Goal: Communication & Community: Ask a question

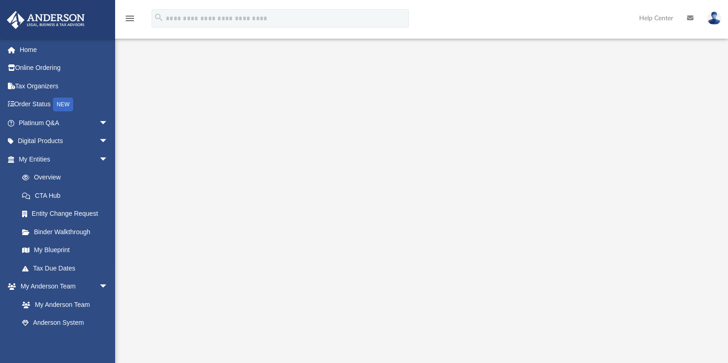
scroll to position [21, 0]
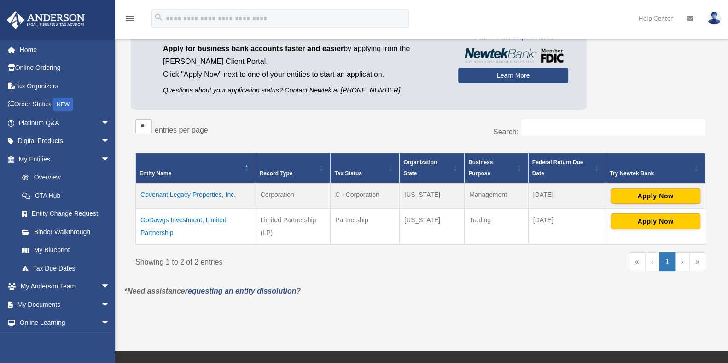
scroll to position [13, 0]
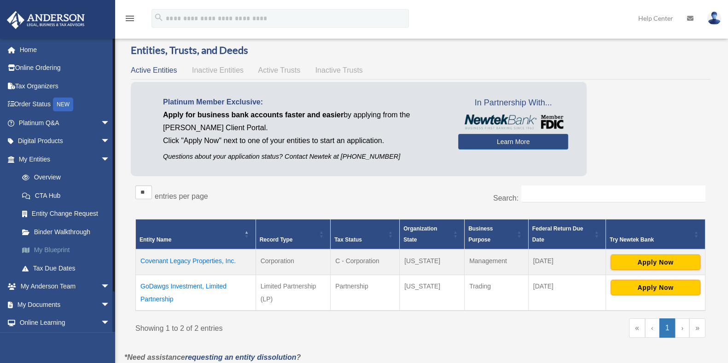
click at [59, 251] on link "My Blueprint" at bounding box center [68, 250] width 111 height 18
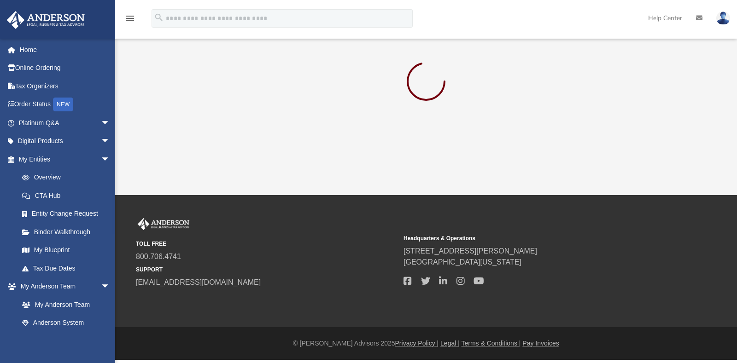
drag, startPoint x: 656, startPoint y: 119, endPoint x: 652, endPoint y: 129, distance: 11.1
click at [652, 129] on div "App fhmidtn@gmail.com Sign Out fhmidtn@gmail.com Home Online Ordering Tax Organ…" at bounding box center [368, 97] width 737 height 195
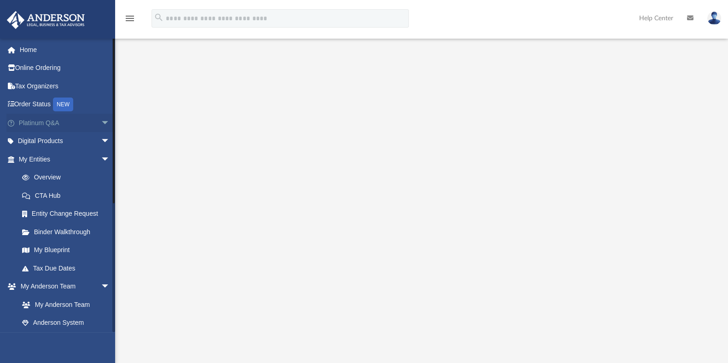
click at [101, 122] on span "arrow_drop_down" at bounding box center [110, 123] width 18 height 19
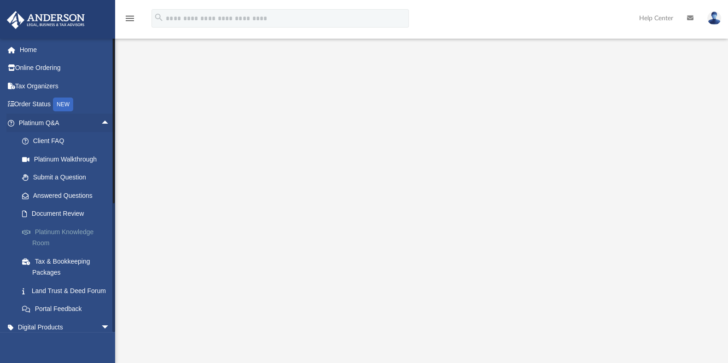
click at [54, 227] on link "Platinum Knowledge Room" at bounding box center [68, 237] width 111 height 29
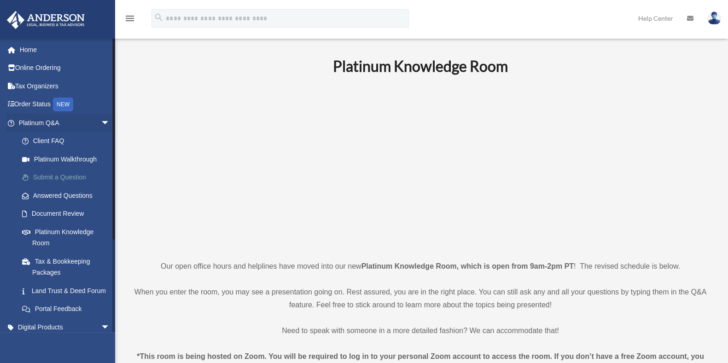
click at [70, 176] on link "Submit a Question" at bounding box center [68, 178] width 111 height 18
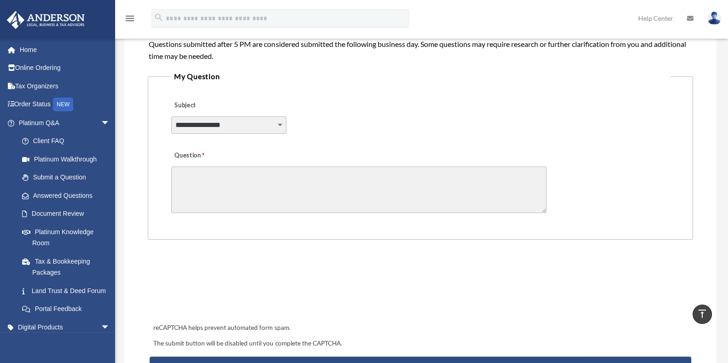
scroll to position [204, 0]
click at [256, 124] on select "**********" at bounding box center [228, 125] width 115 height 17
click at [257, 128] on select "**********" at bounding box center [228, 125] width 115 height 17
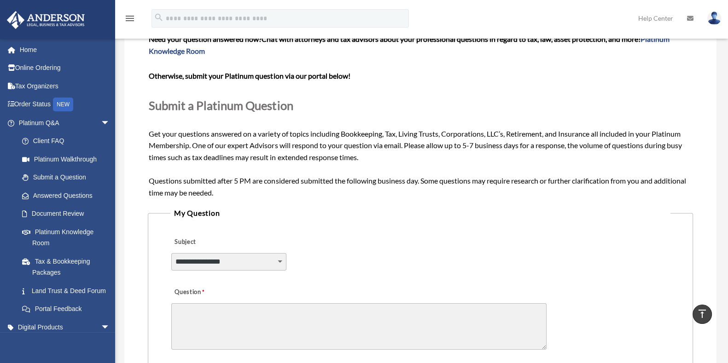
scroll to position [0, 0]
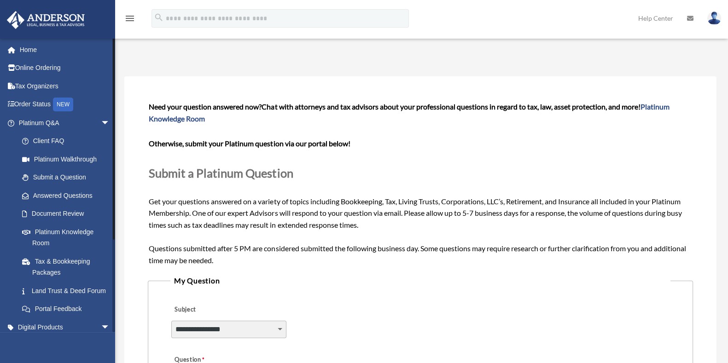
drag, startPoint x: 113, startPoint y: 215, endPoint x: 122, endPoint y: 183, distance: 33.1
click at [122, 183] on div "Submit A Question fhmidtn@gmail.com Sign Out fhmidtn@gmail.com Home Online Orde…" at bounding box center [364, 339] width 728 height 620
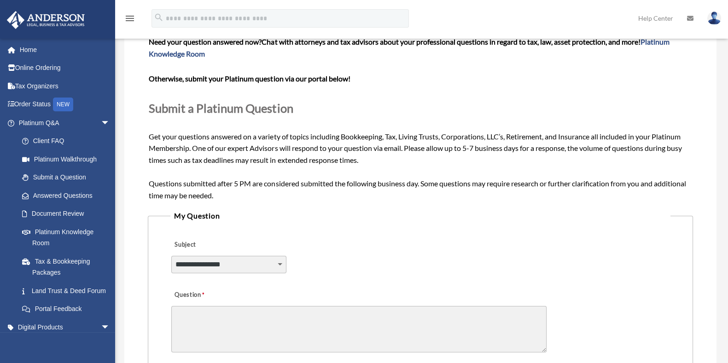
scroll to position [73, 0]
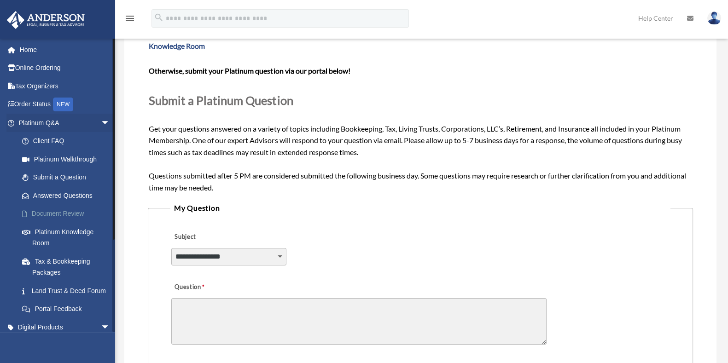
click at [70, 217] on link "Document Review" at bounding box center [68, 214] width 111 height 18
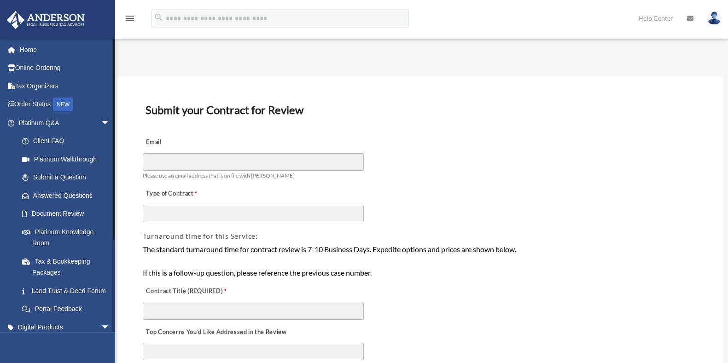
drag, startPoint x: 112, startPoint y: 160, endPoint x: 114, endPoint y: 105, distance: 54.8
click at [114, 105] on div at bounding box center [113, 185] width 3 height 294
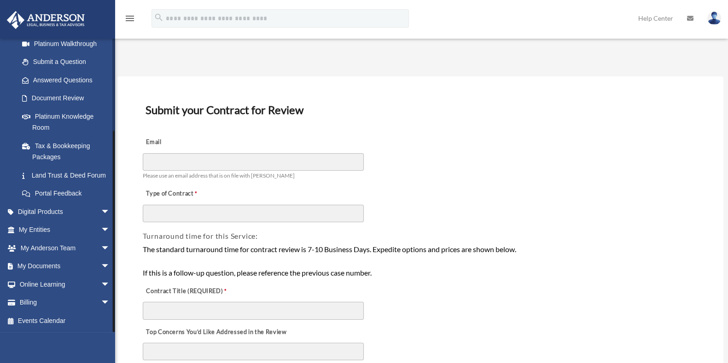
scroll to position [127, 0]
drag, startPoint x: 113, startPoint y: 147, endPoint x: 114, endPoint y: 274, distance: 127.1
click at [114, 274] on div at bounding box center [114, 232] width 2 height 202
drag, startPoint x: 113, startPoint y: 229, endPoint x: 114, endPoint y: 245, distance: 16.1
click at [114, 245] on div at bounding box center [114, 232] width 2 height 202
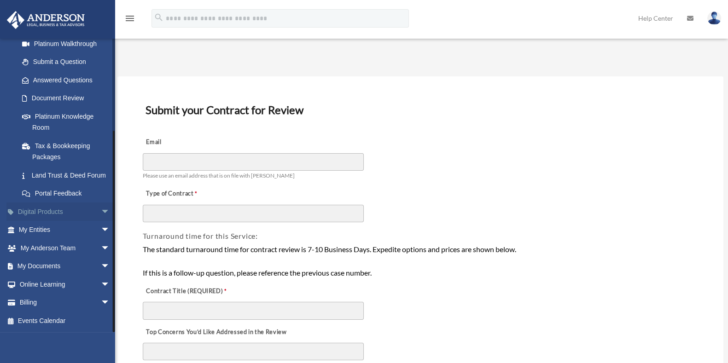
click at [101, 210] on span "arrow_drop_down" at bounding box center [110, 212] width 18 height 19
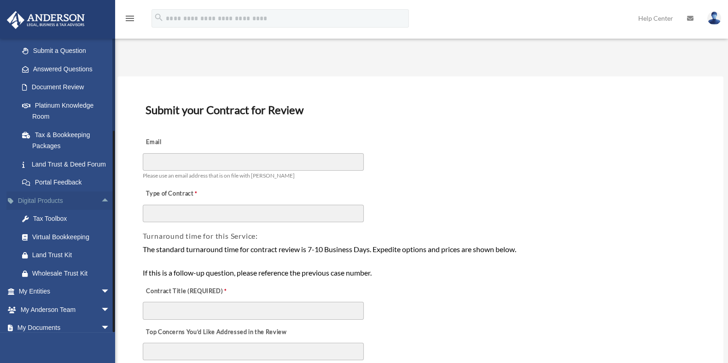
click at [101, 210] on span "arrow_drop_up" at bounding box center [110, 201] width 18 height 19
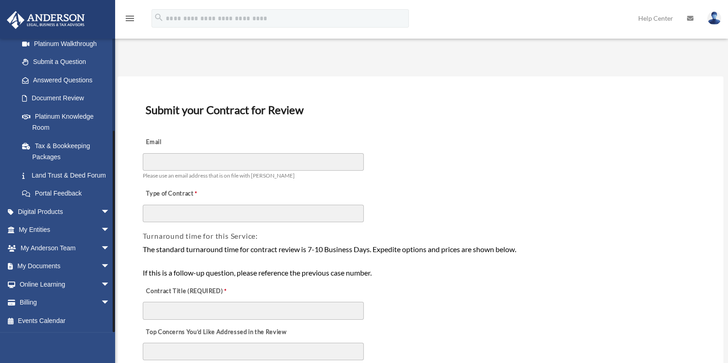
drag, startPoint x: 112, startPoint y: 254, endPoint x: 117, endPoint y: 245, distance: 9.9
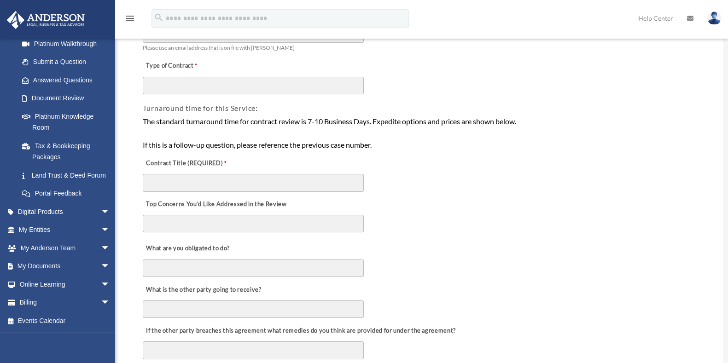
scroll to position [0, 0]
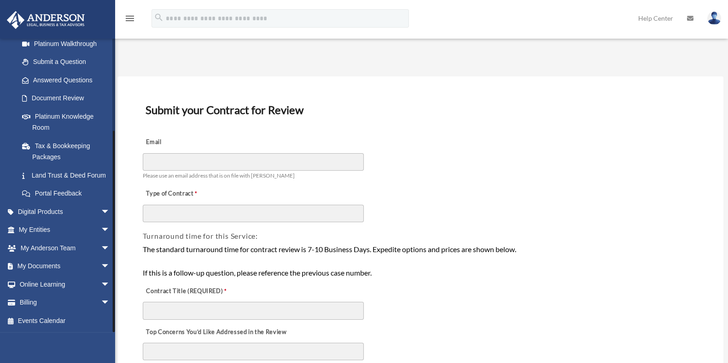
drag, startPoint x: 114, startPoint y: 191, endPoint x: 114, endPoint y: 213, distance: 22.6
click at [114, 213] on div at bounding box center [114, 232] width 2 height 202
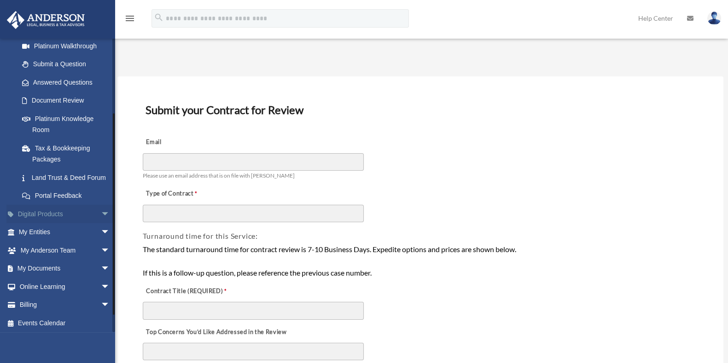
scroll to position [127, 0]
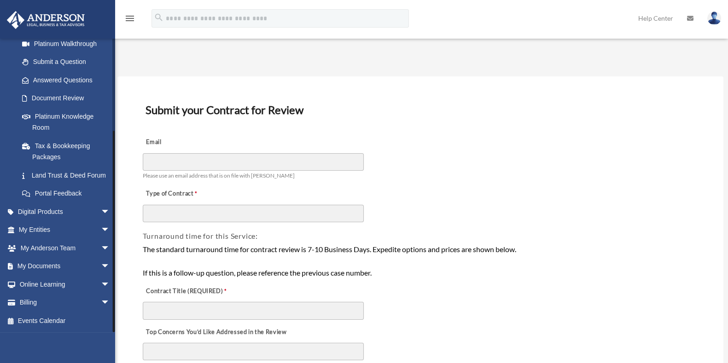
drag, startPoint x: 114, startPoint y: 213, endPoint x: 99, endPoint y: 355, distance: 143.0
click at [99, 355] on div "fhmidtn@gmail.com Sign Out fhmidtn@gmail.com Home Online Ordering Tax Organizer…" at bounding box center [57, 219] width 115 height 363
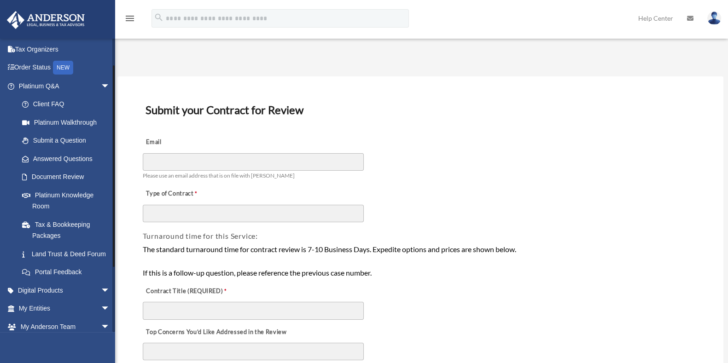
scroll to position [27, 0]
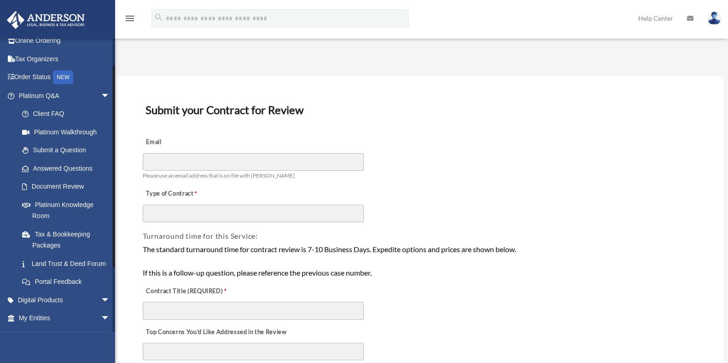
drag, startPoint x: 113, startPoint y: 249, endPoint x: 116, endPoint y: 176, distance: 72.8
click at [83, 155] on link "Submit a Question" at bounding box center [68, 150] width 111 height 18
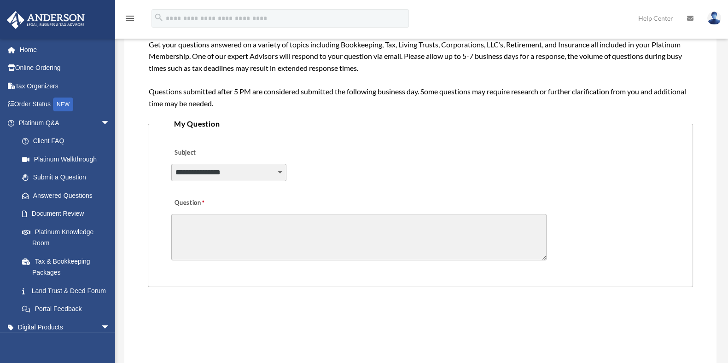
scroll to position [183, 0]
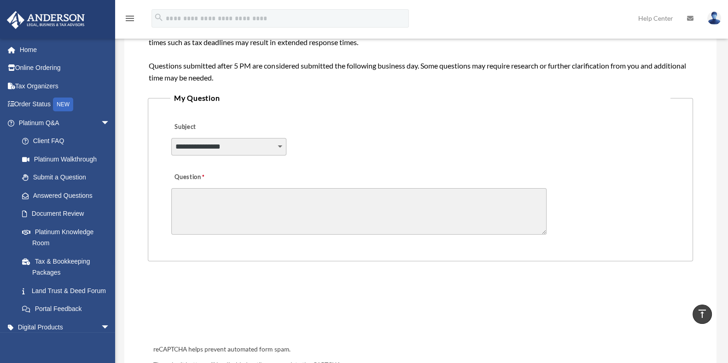
click at [269, 146] on select "**********" at bounding box center [228, 146] width 115 height 17
select select "******"
click at [171, 138] on select "**********" at bounding box center [228, 146] width 115 height 17
click at [270, 201] on textarea "Question" at bounding box center [358, 211] width 375 height 47
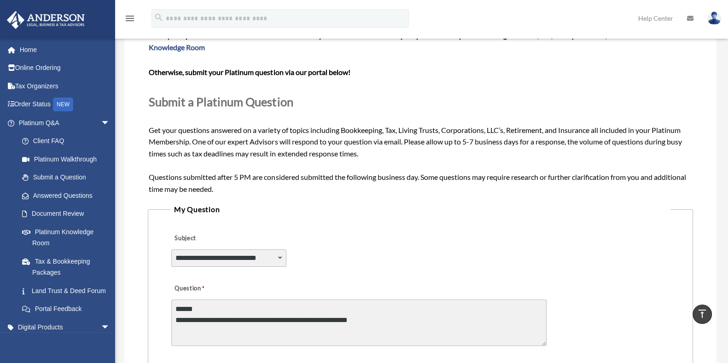
scroll to position [67, 0]
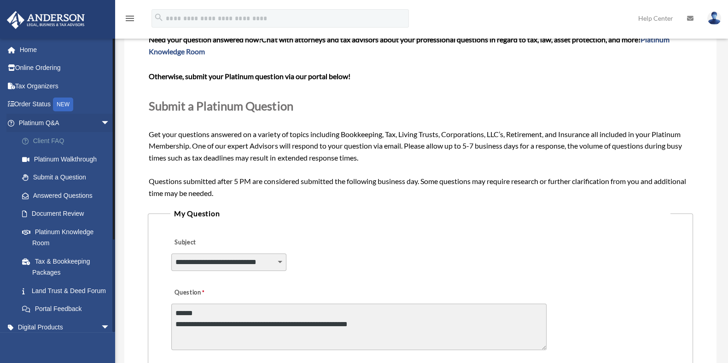
type textarea "**********"
click at [67, 140] on link "Client FAQ" at bounding box center [68, 141] width 111 height 18
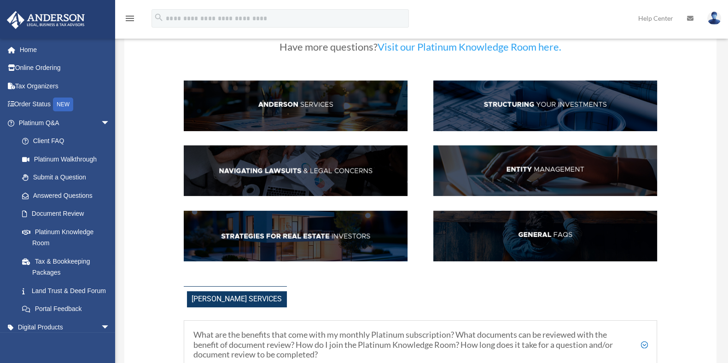
scroll to position [57, 0]
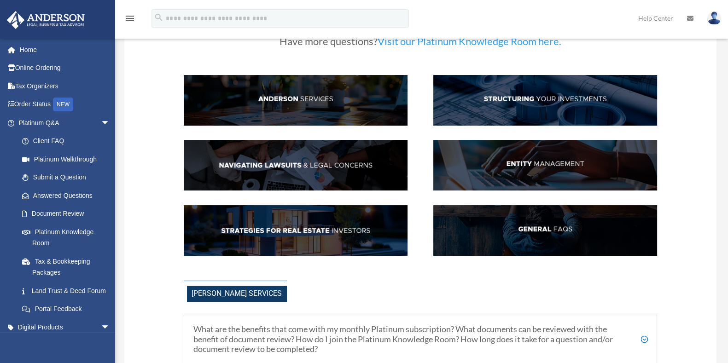
click at [304, 233] on img at bounding box center [296, 230] width 224 height 51
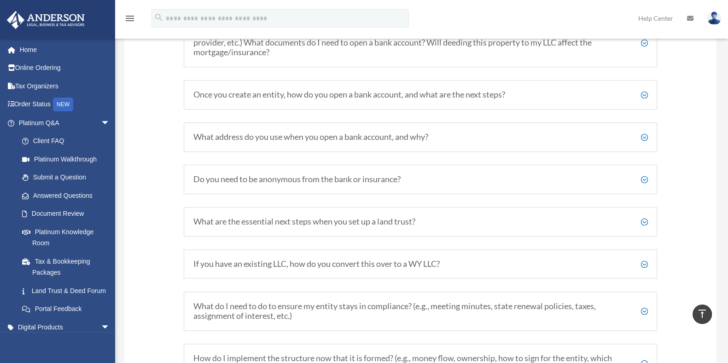
scroll to position [1084, 0]
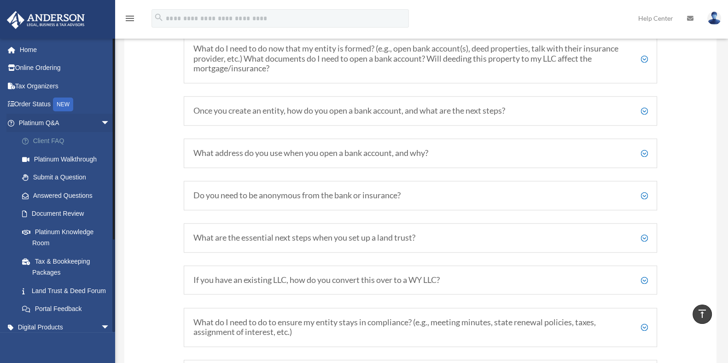
click at [47, 143] on link "Client FAQ" at bounding box center [68, 141] width 111 height 18
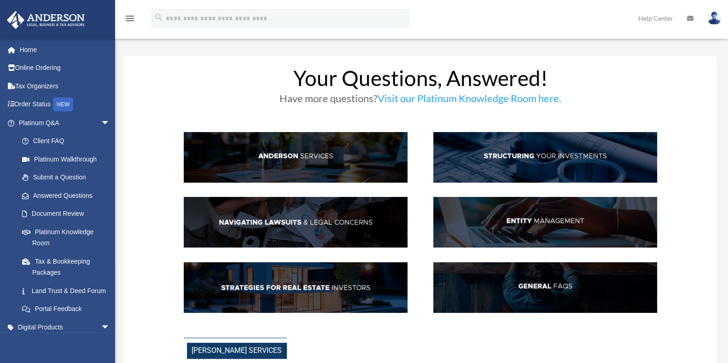
click at [553, 155] on img at bounding box center [545, 157] width 224 height 51
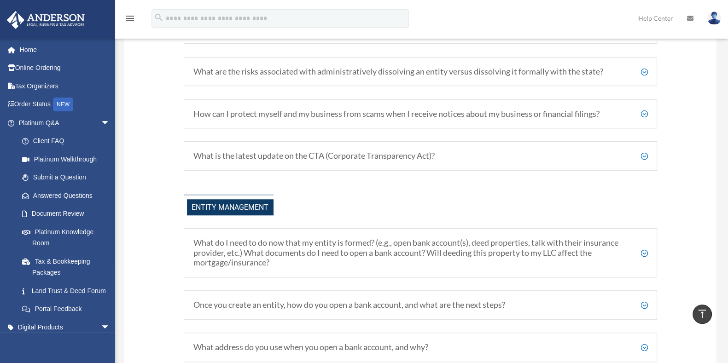
scroll to position [831, 0]
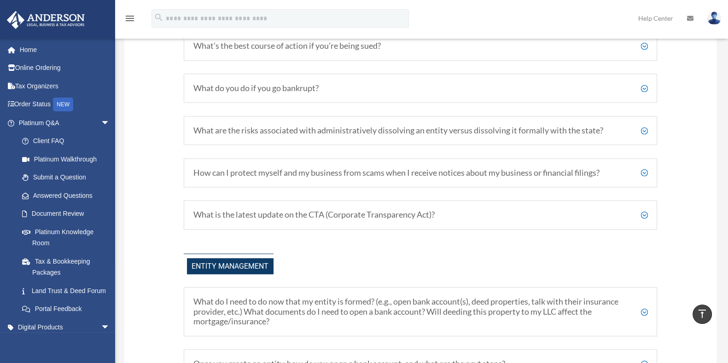
click at [644, 87] on h5 "What do you do if you go bankrupt?" at bounding box center [420, 88] width 454 height 10
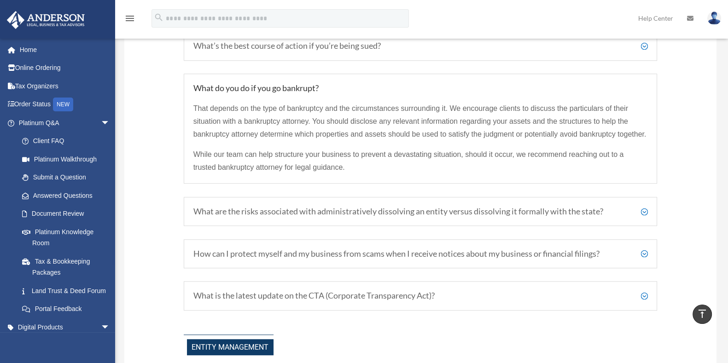
click at [644, 87] on h5 "What do you do if you go bankrupt?" at bounding box center [420, 88] width 454 height 10
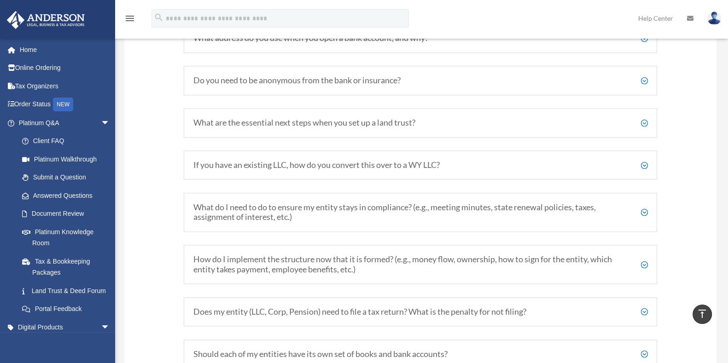
scroll to position [1283, 0]
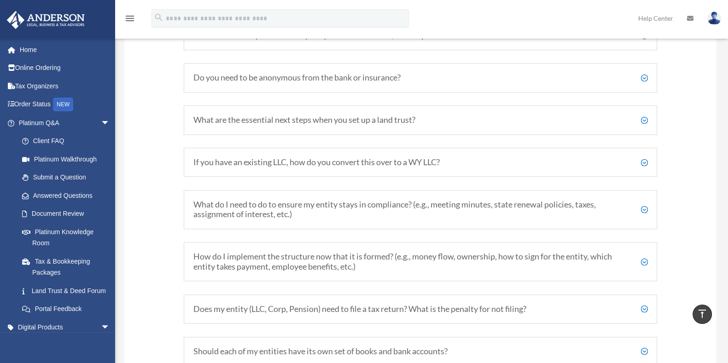
click at [642, 41] on h5 "What address do you use when you open a bank account, and why?" at bounding box center [420, 35] width 454 height 10
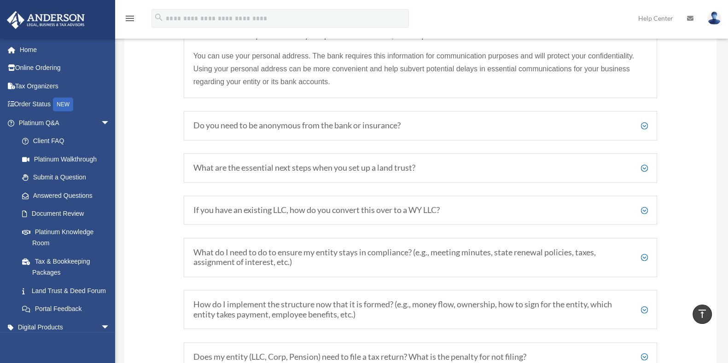
click at [648, 135] on div "Do you need to be anonymous from the bank or insurance? Not at all! Naturally, …" at bounding box center [421, 125] width 474 height 29
click at [646, 131] on h5 "Do you need to be anonymous from the bank or insurance?" at bounding box center [420, 126] width 454 height 10
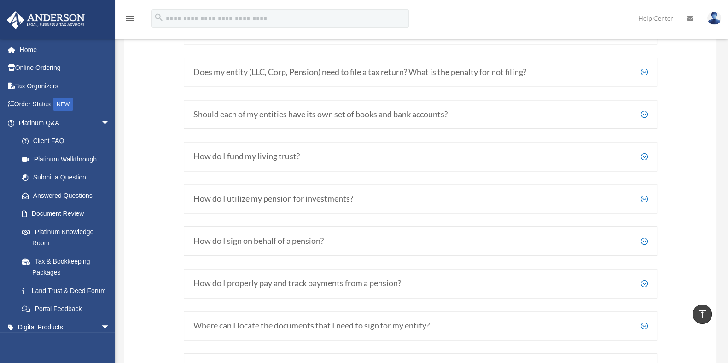
scroll to position [1609, 0]
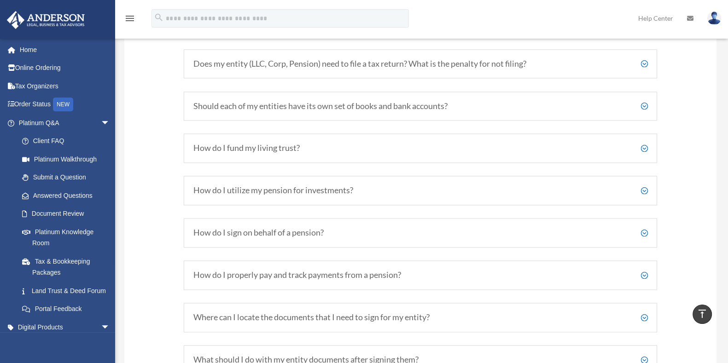
click at [645, 69] on h5 "Does my entity (LLC, Corp, Pension) need to file a tax return? What is the pena…" at bounding box center [420, 64] width 454 height 10
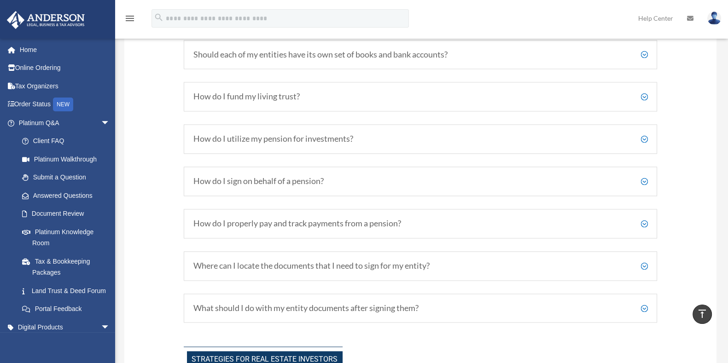
scroll to position [1651, 0]
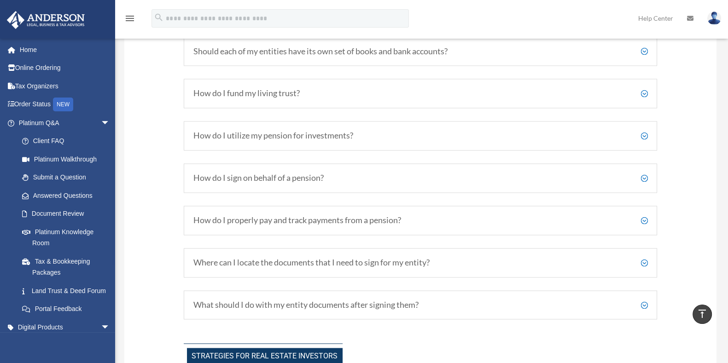
click at [646, 57] on h5 "Should each of my entities have its own set of books and bank accounts?" at bounding box center [420, 52] width 454 height 10
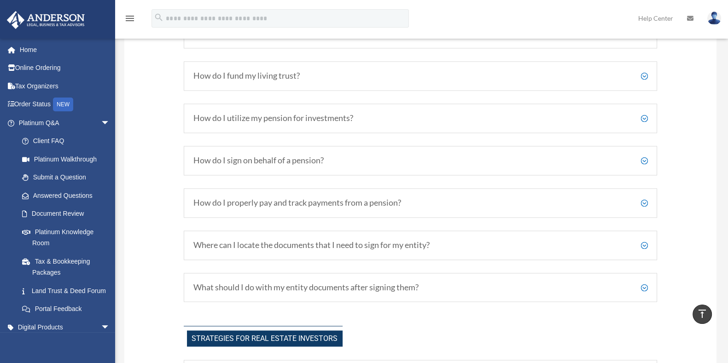
scroll to position [1674, 0]
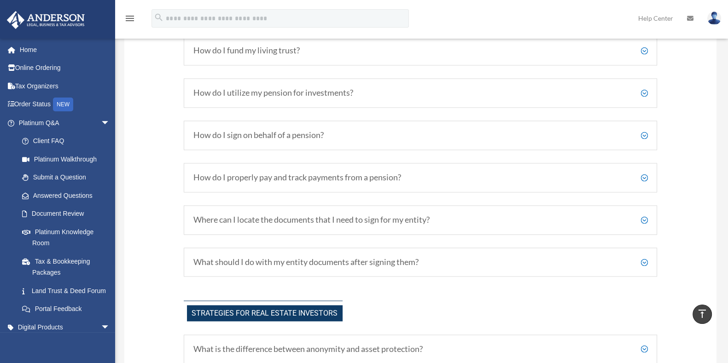
click at [642, 47] on h5 "How do I fund my living trust?" at bounding box center [420, 51] width 454 height 10
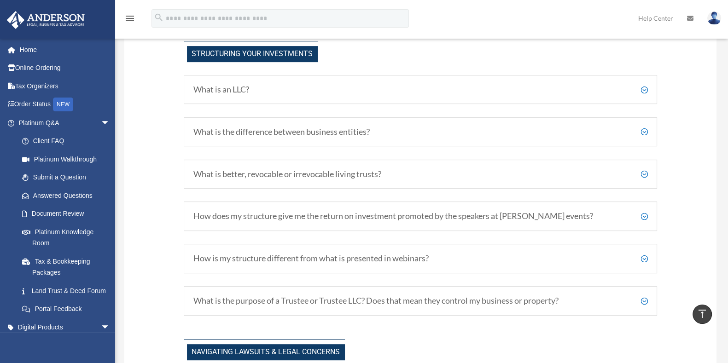
scroll to position [531, 0]
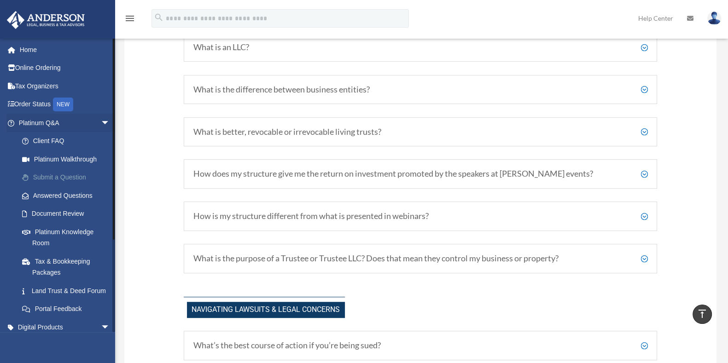
click at [82, 178] on link "Submit a Question" at bounding box center [68, 178] width 111 height 18
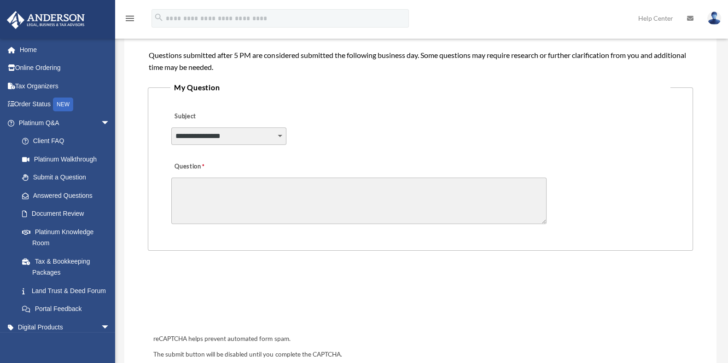
scroll to position [192, 0]
click at [274, 136] on select "**********" at bounding box center [228, 137] width 115 height 17
select select "******"
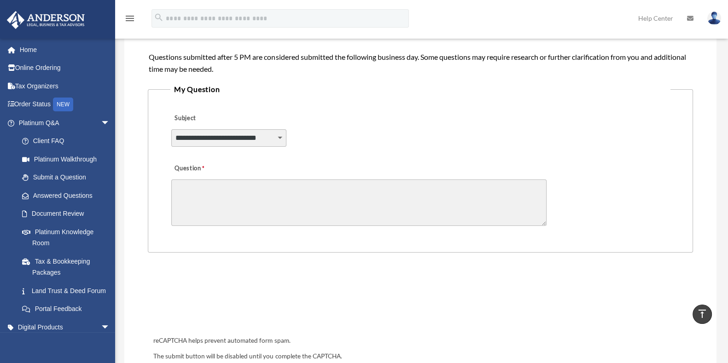
click at [171, 129] on select "**********" at bounding box center [228, 137] width 115 height 17
click at [266, 200] on textarea "Question" at bounding box center [358, 203] width 375 height 47
click at [274, 184] on textarea "**********" at bounding box center [358, 203] width 375 height 47
click at [286, 195] on textarea "**********" at bounding box center [358, 203] width 375 height 47
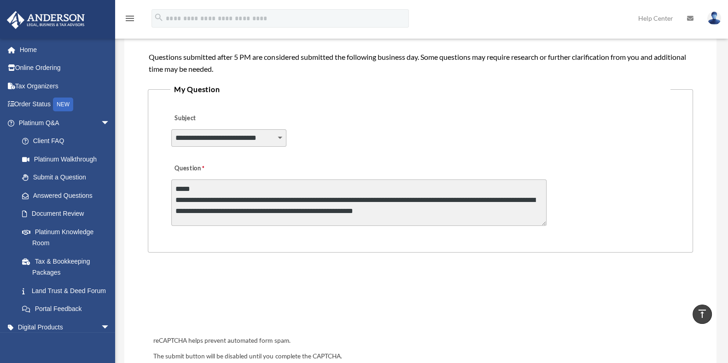
scroll to position [0, 0]
type textarea "**********"
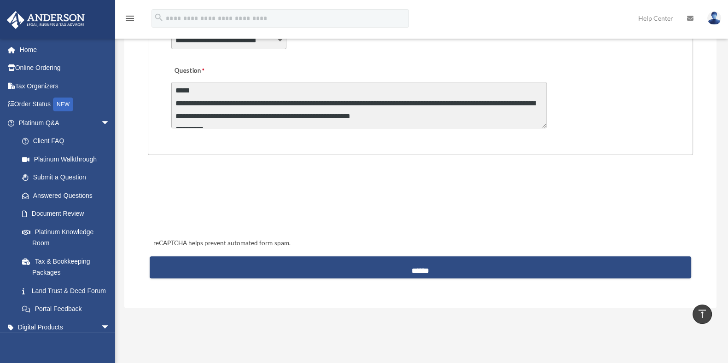
scroll to position [290, 0]
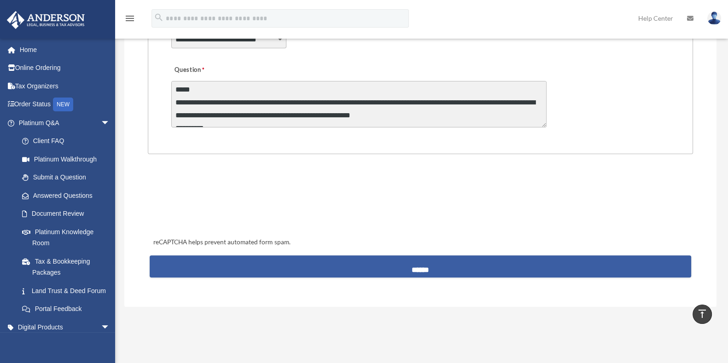
click at [422, 261] on input "******" at bounding box center [420, 267] width 541 height 22
